Goal: Use online tool/utility: Use online tool/utility

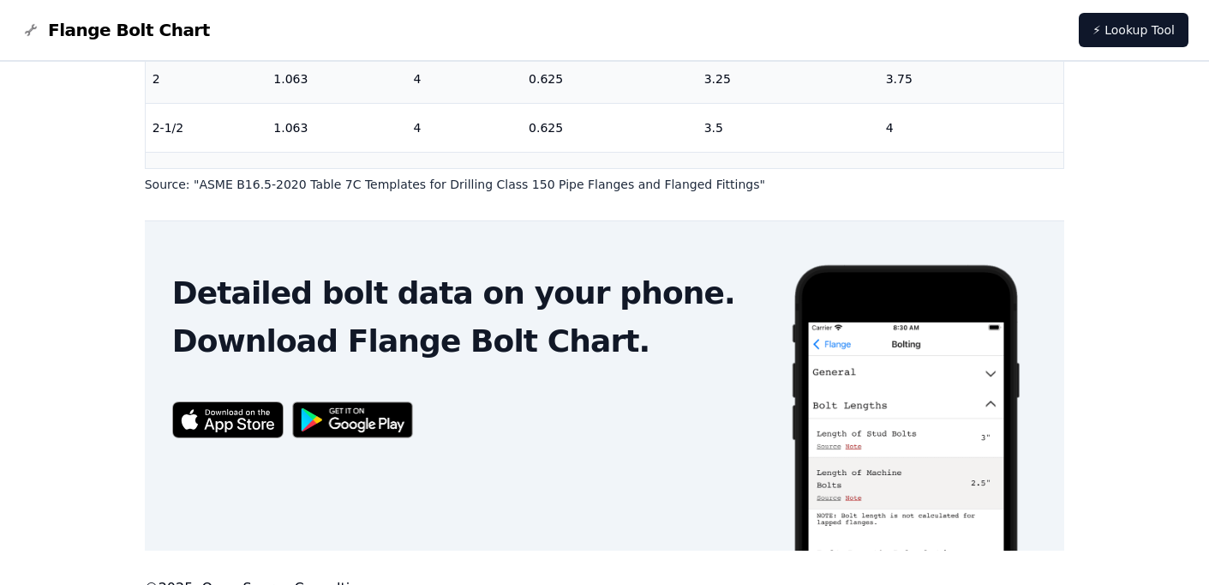
scroll to position [560, 0]
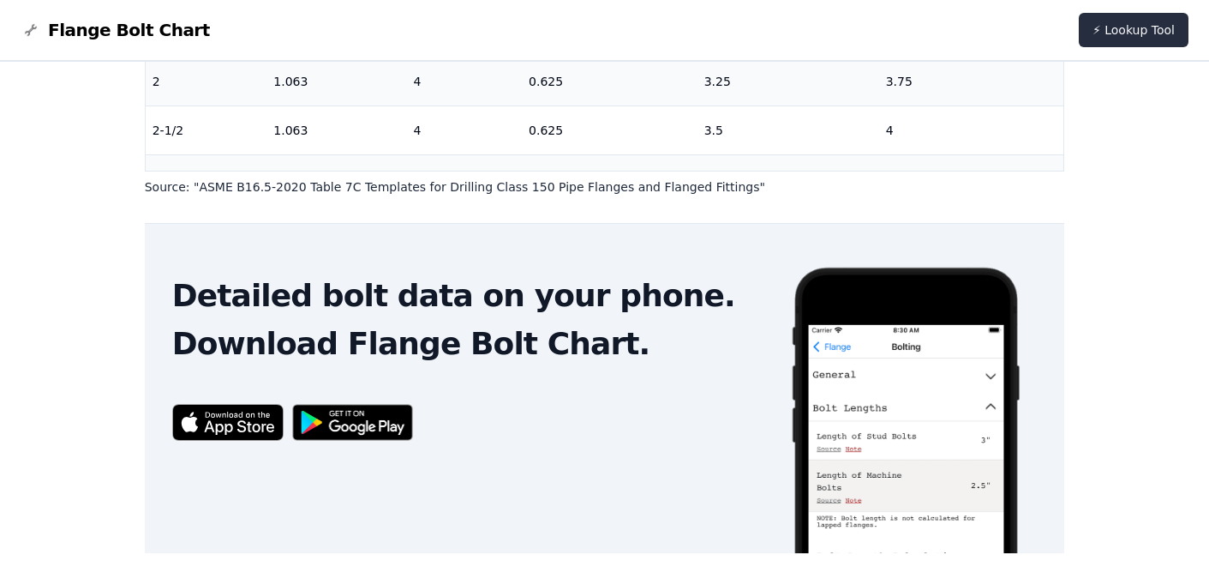
click at [1111, 34] on link "⚡ Lookup Tool" at bounding box center [1134, 30] width 110 height 34
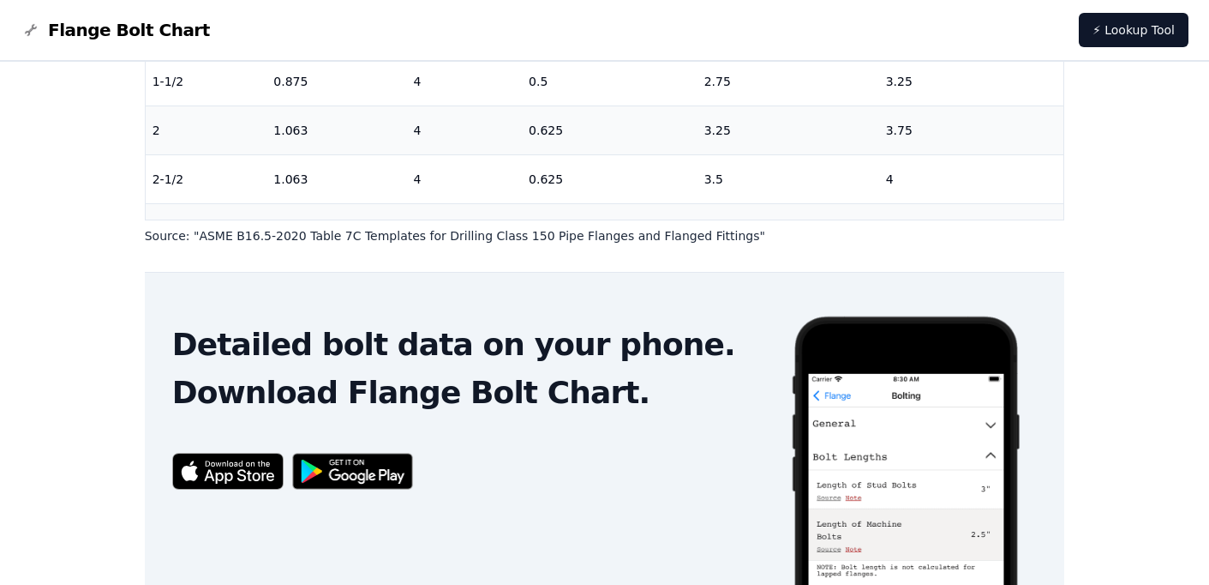
scroll to position [508, 0]
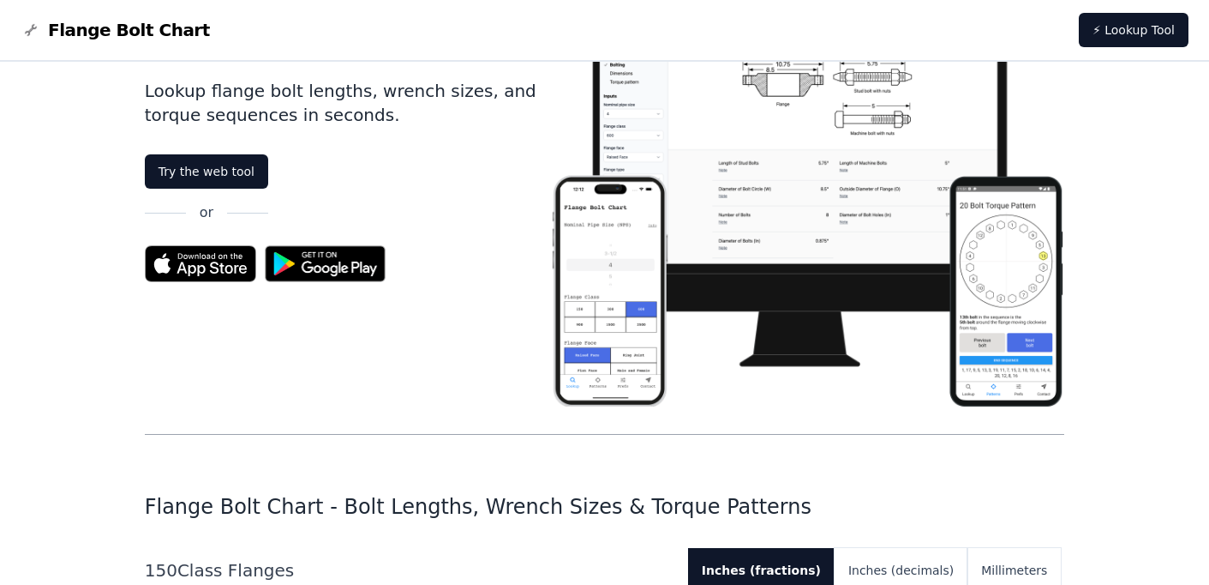
scroll to position [93, 0]
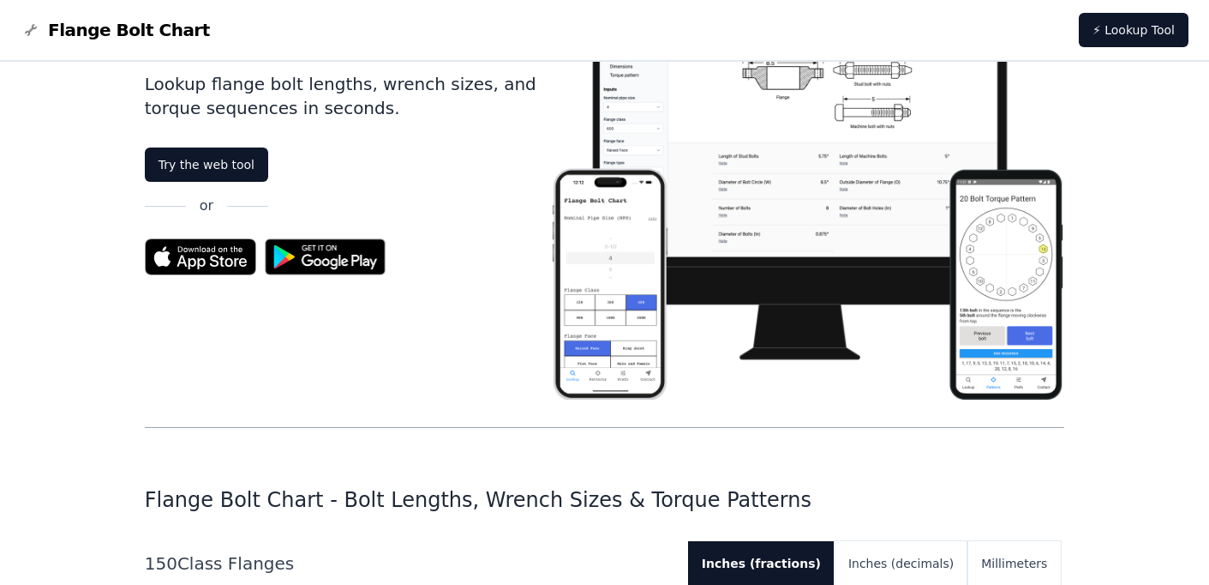
click at [1007, 273] on img at bounding box center [807, 201] width 514 height 396
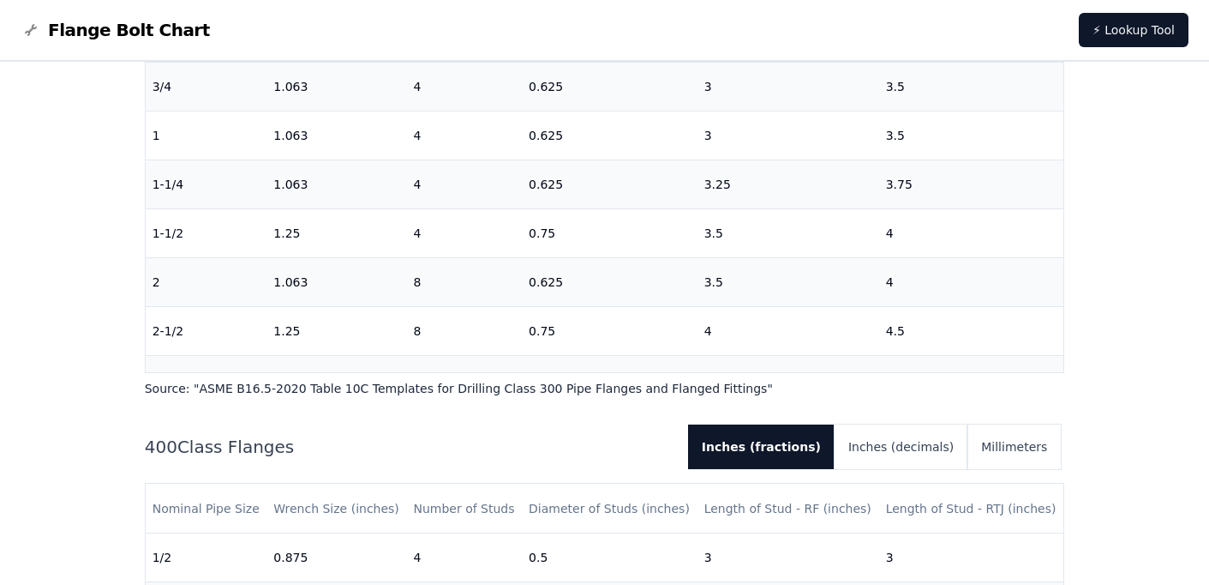
scroll to position [1252, 0]
